Goal: Task Accomplishment & Management: Use online tool/utility

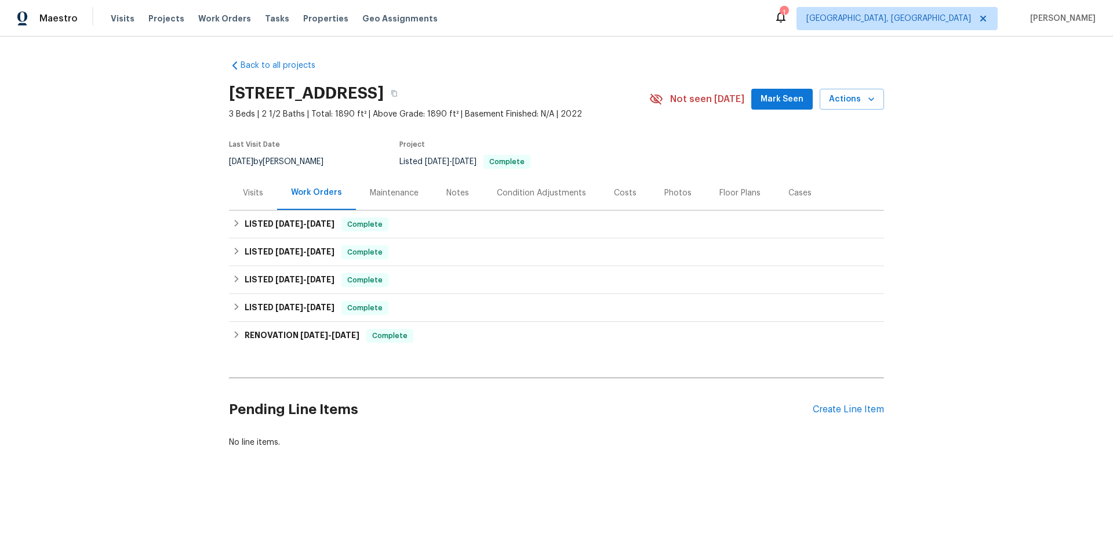
click at [258, 197] on div "Visits" at bounding box center [253, 193] width 20 height 12
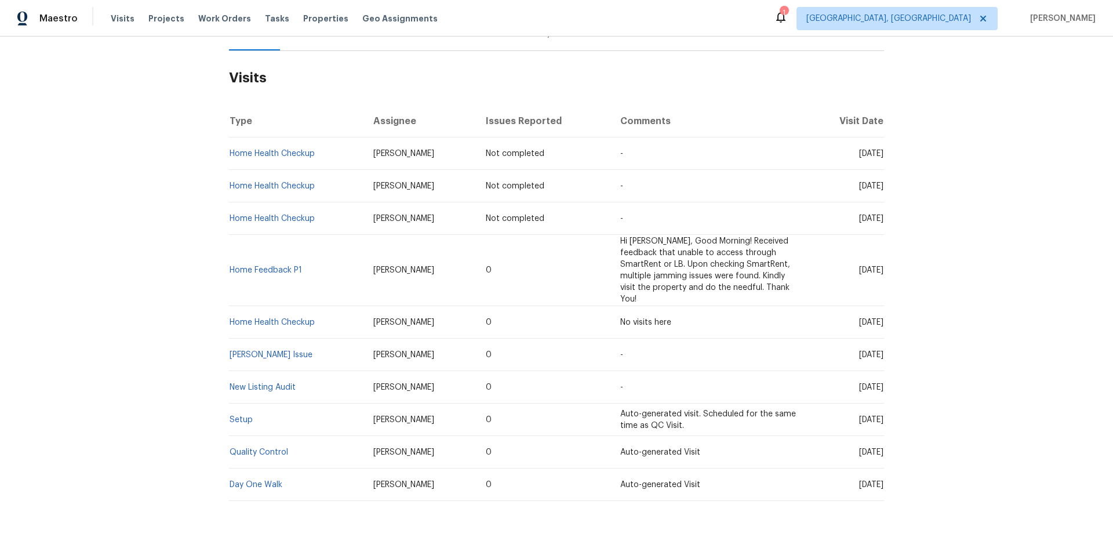
scroll to position [188, 0]
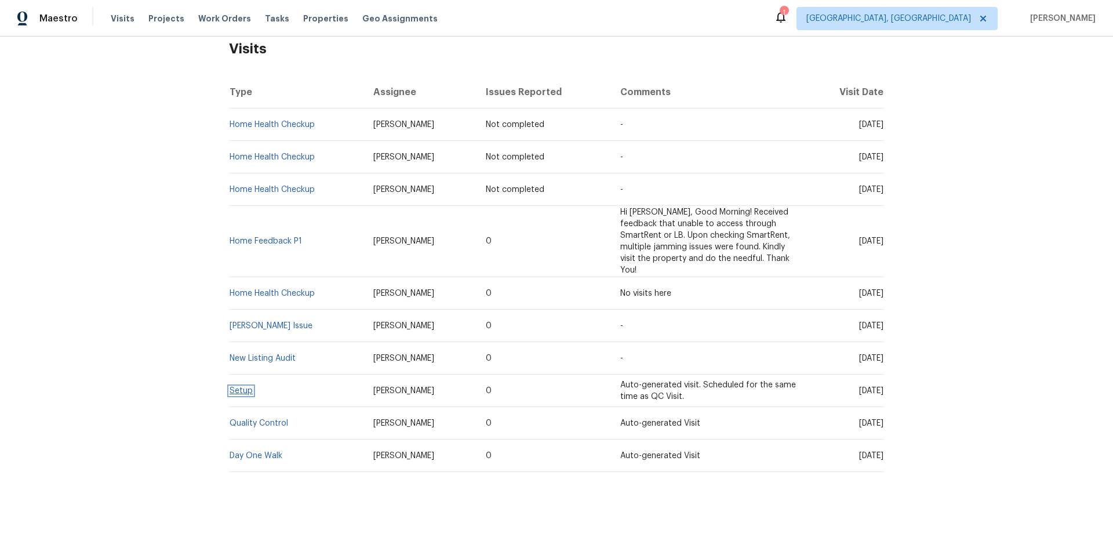
click at [243, 387] on link "Setup" at bounding box center [241, 391] width 23 height 8
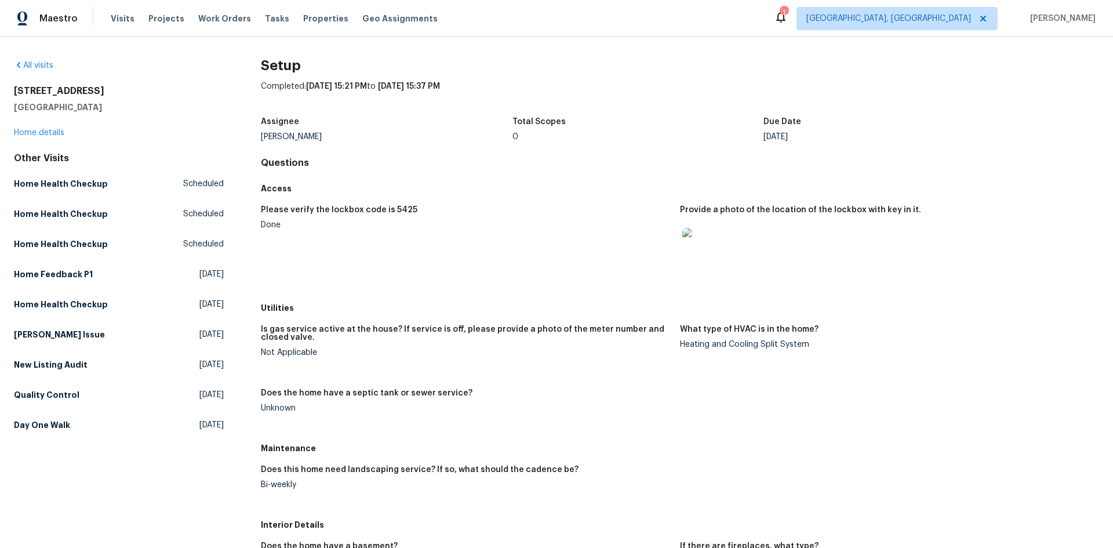
click at [697, 247] on img at bounding box center [700, 246] width 37 height 37
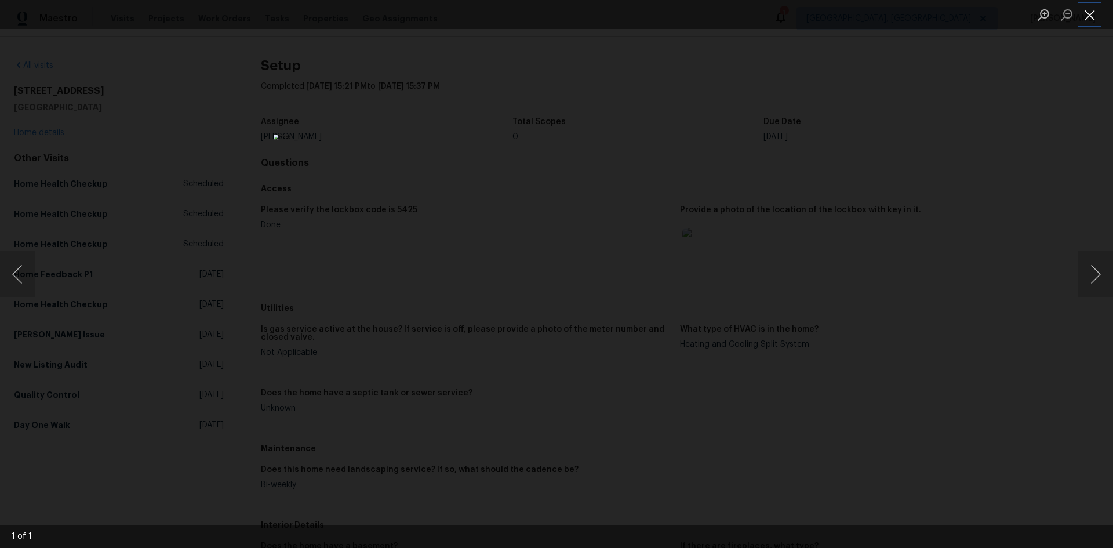
click at [1094, 13] on button "Close lightbox" at bounding box center [1089, 15] width 23 height 20
